Goal: Information Seeking & Learning: Understand process/instructions

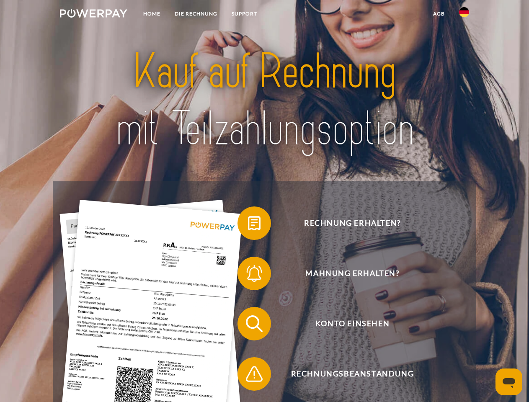
click at [93, 15] on img at bounding box center [93, 13] width 67 height 8
click at [464, 15] on img at bounding box center [464, 12] width 10 height 10
click at [439, 14] on link "agb" at bounding box center [439, 13] width 26 height 15
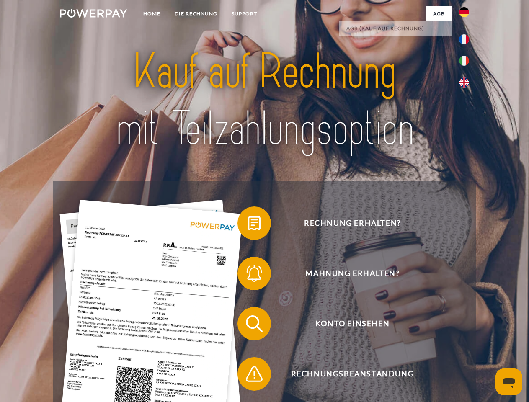
click at [248, 225] on span at bounding box center [242, 223] width 42 height 42
click at [248, 275] on span at bounding box center [242, 274] width 42 height 42
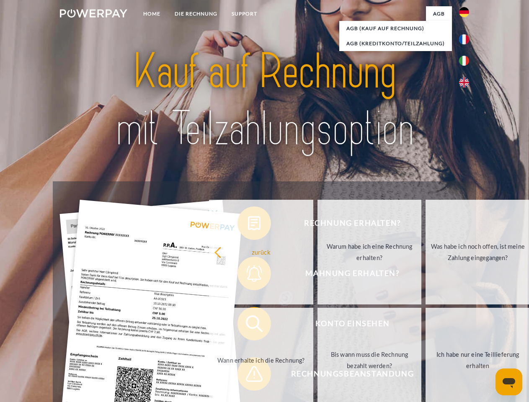
click at [318, 326] on link "Bis wann muss die Rechnung bezahlt werden?" at bounding box center [370, 360] width 104 height 105
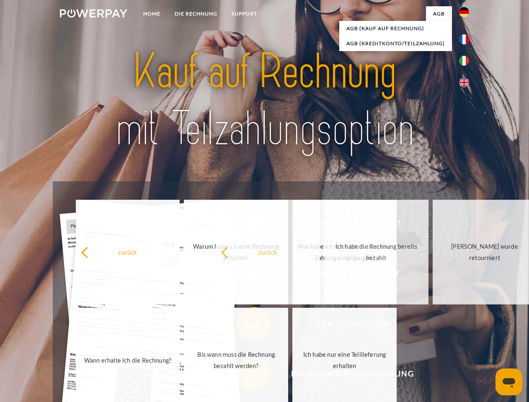
click at [248, 376] on span at bounding box center [242, 374] width 42 height 42
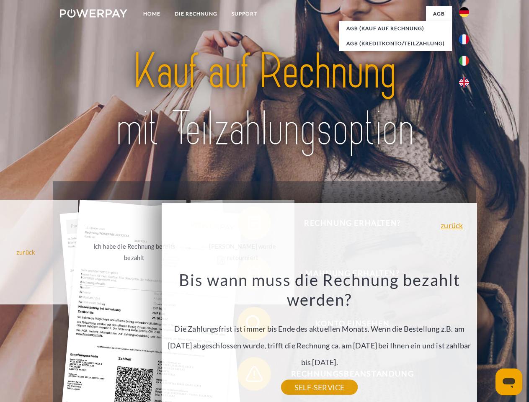
click at [509, 382] on icon "Messaging-Fenster öffnen" at bounding box center [509, 383] width 13 height 10
